Goal: Transaction & Acquisition: Purchase product/service

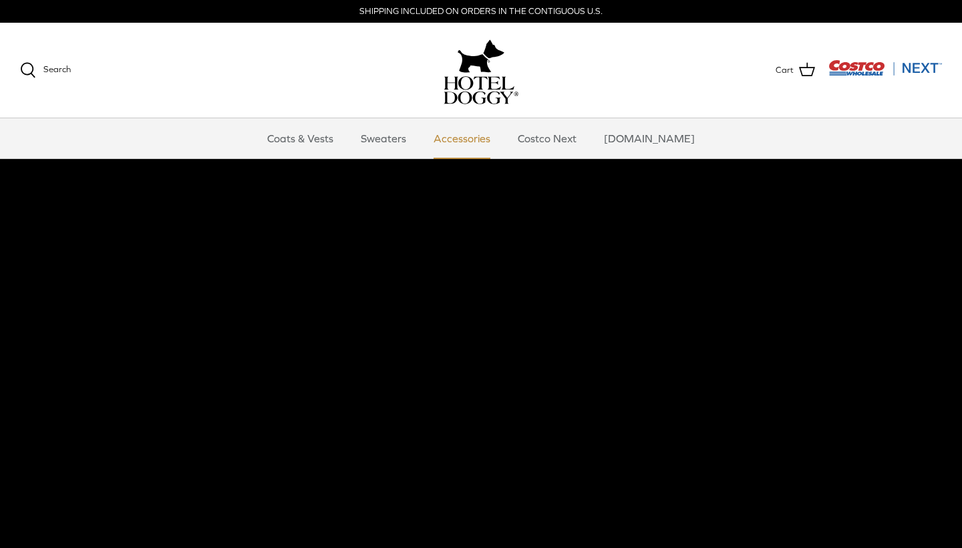
click at [469, 141] on link "Accessories" at bounding box center [462, 138] width 81 height 40
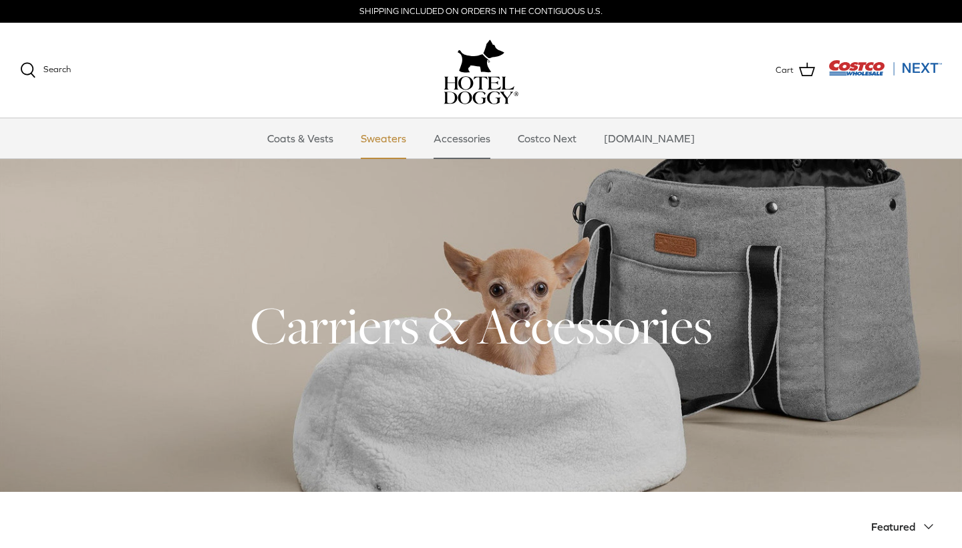
click at [412, 139] on link "Sweaters" at bounding box center [384, 138] width 70 height 40
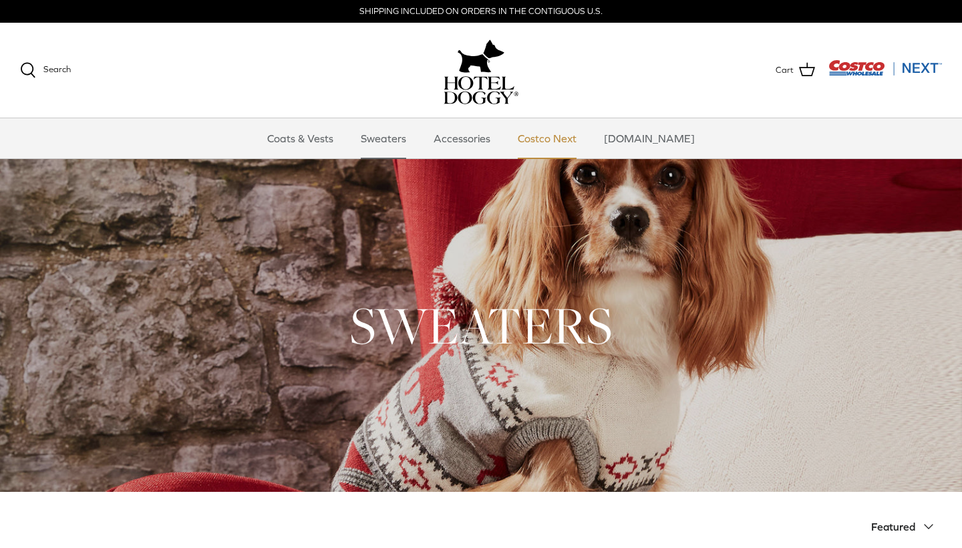
click at [575, 136] on link "Costco Next" at bounding box center [547, 138] width 83 height 40
click at [324, 132] on link "Coats & Vests" at bounding box center [300, 138] width 90 height 40
click at [589, 138] on link "Costco Next" at bounding box center [547, 138] width 83 height 40
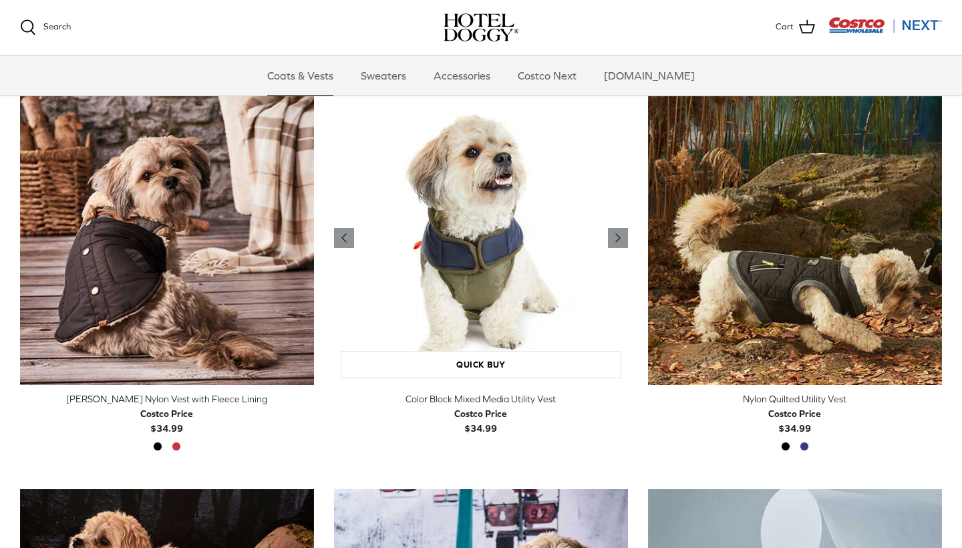
scroll to position [323, 0]
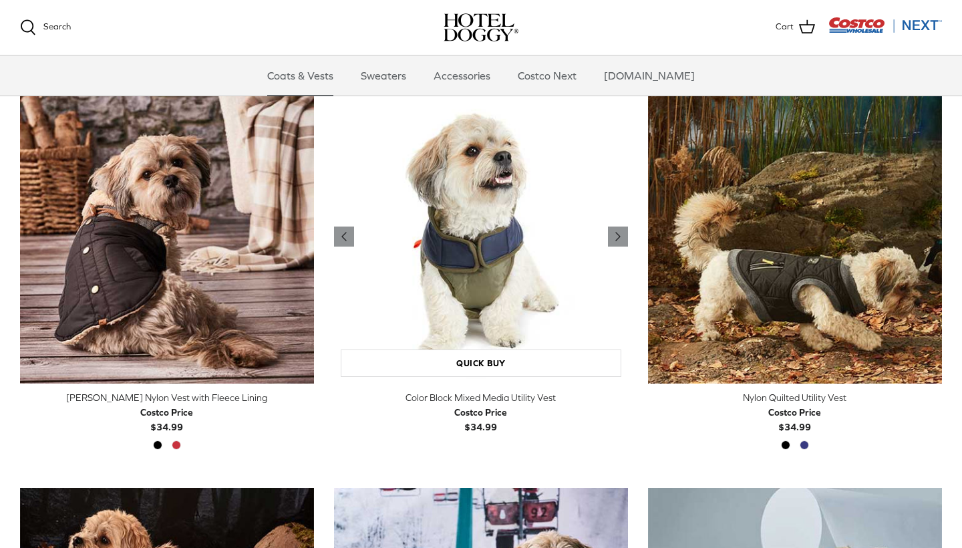
click at [495, 283] on img "Color Block Mixed Media Utility Vest" at bounding box center [481, 237] width 294 height 294
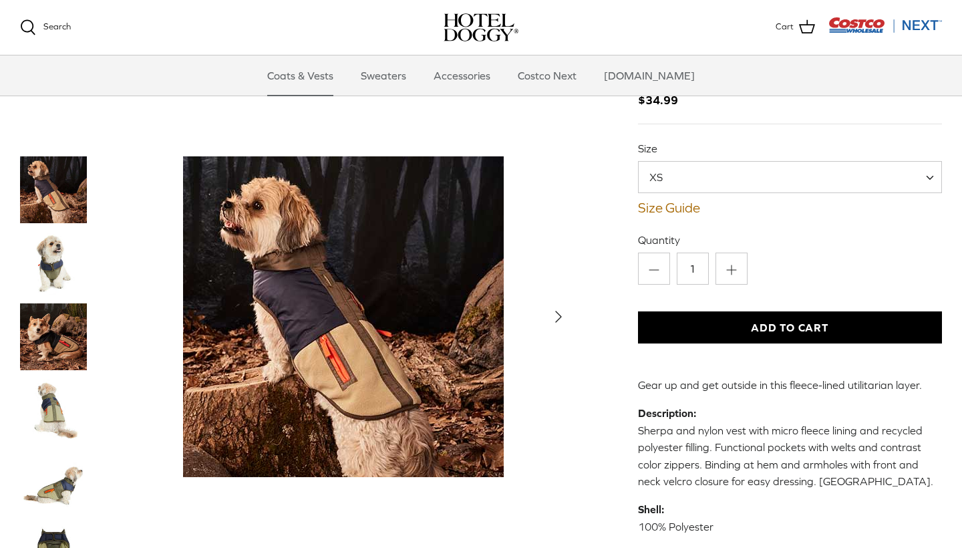
scroll to position [84, 0]
click at [911, 180] on span "XS" at bounding box center [790, 177] width 304 height 32
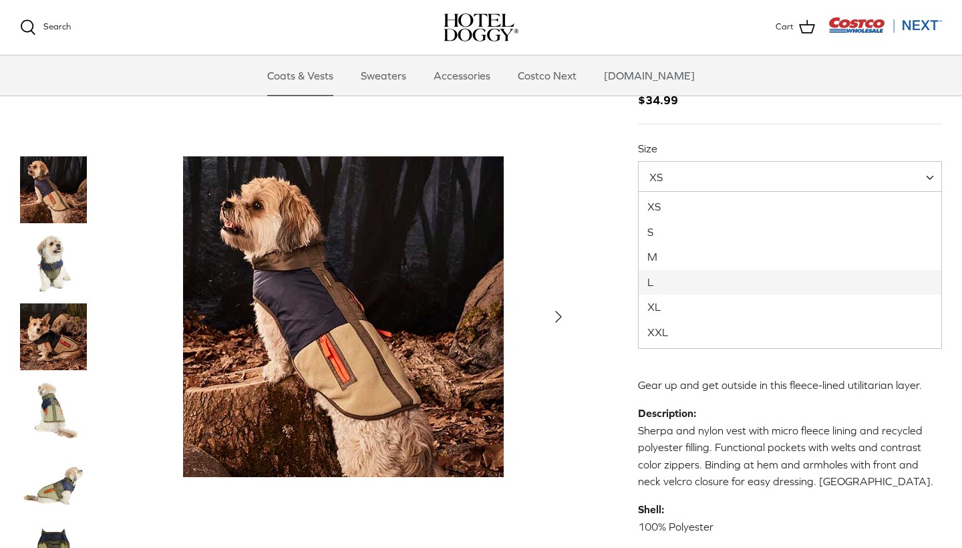
select select "L"
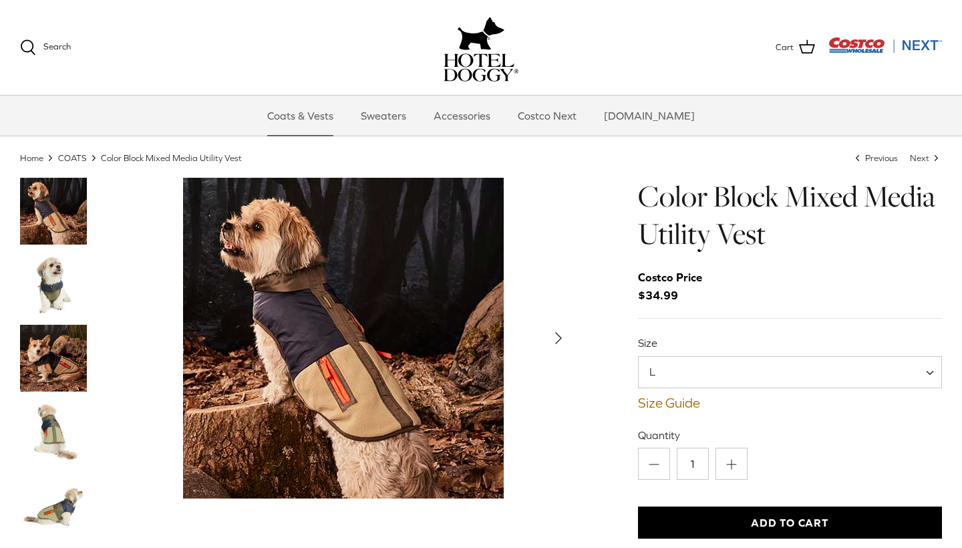
scroll to position [23, 0]
